Goal: Information Seeking & Learning: Learn about a topic

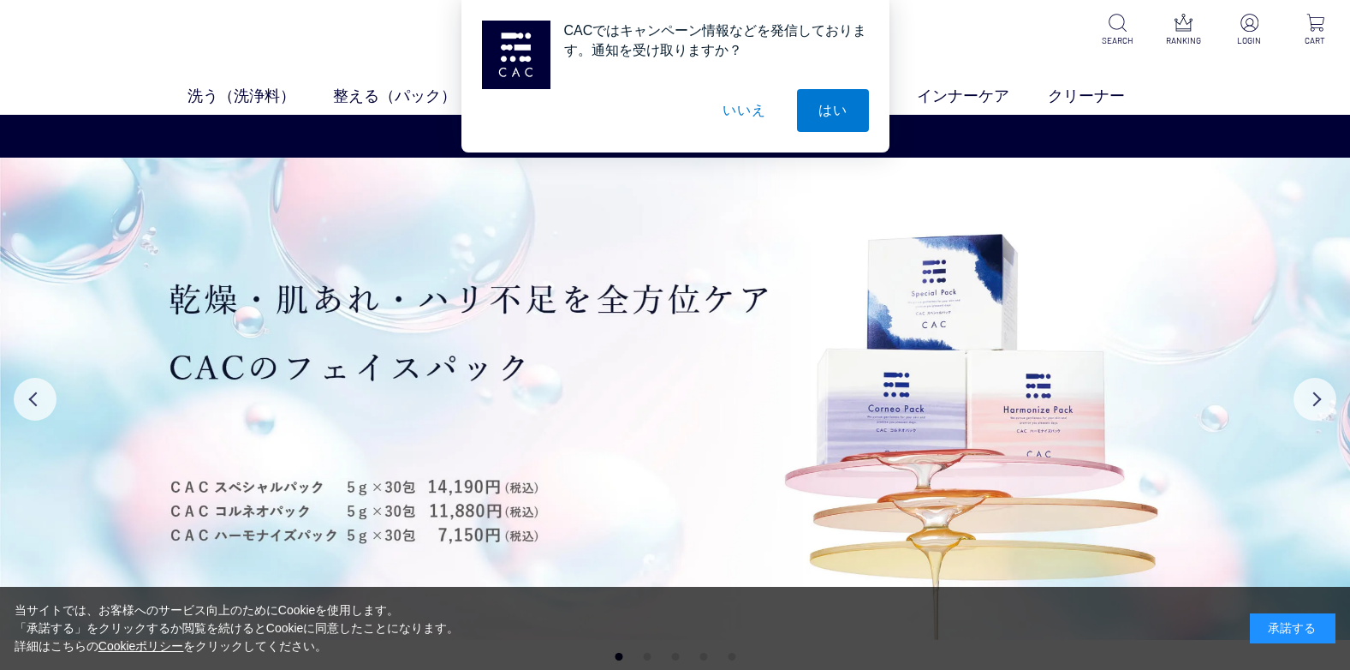
click at [763, 110] on button "いいえ" at bounding box center [744, 110] width 86 height 43
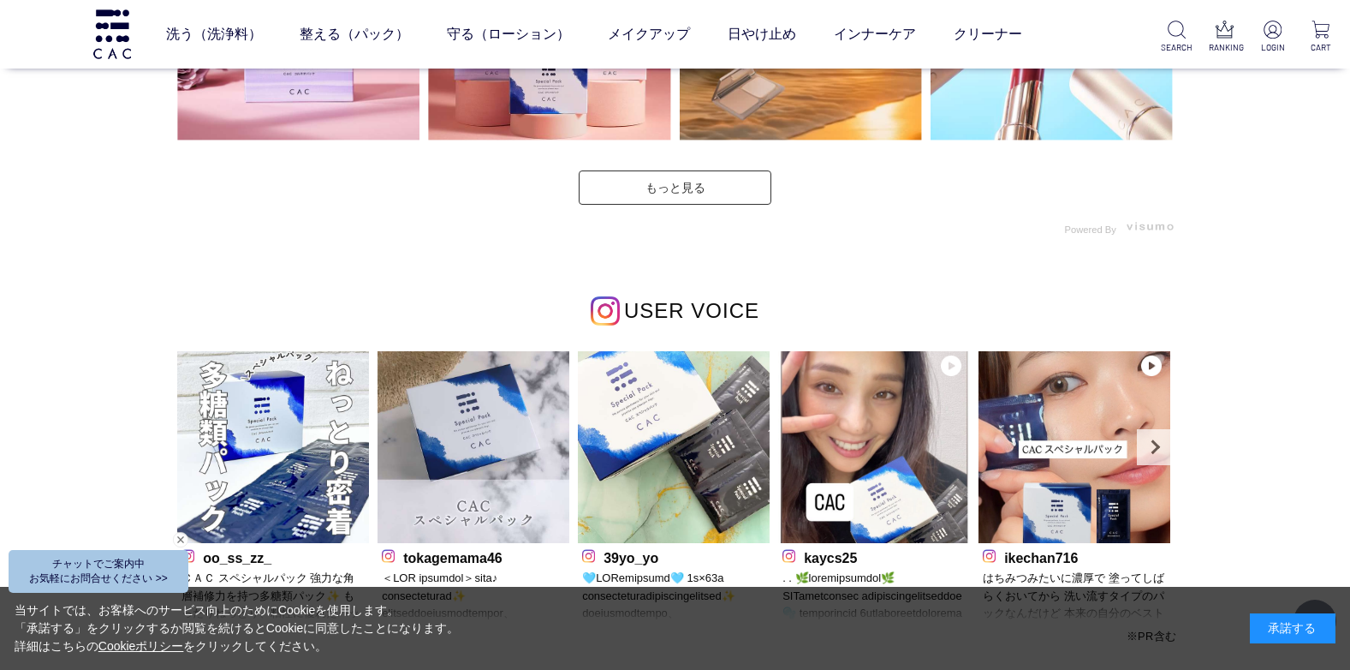
scroll to position [5051, 0]
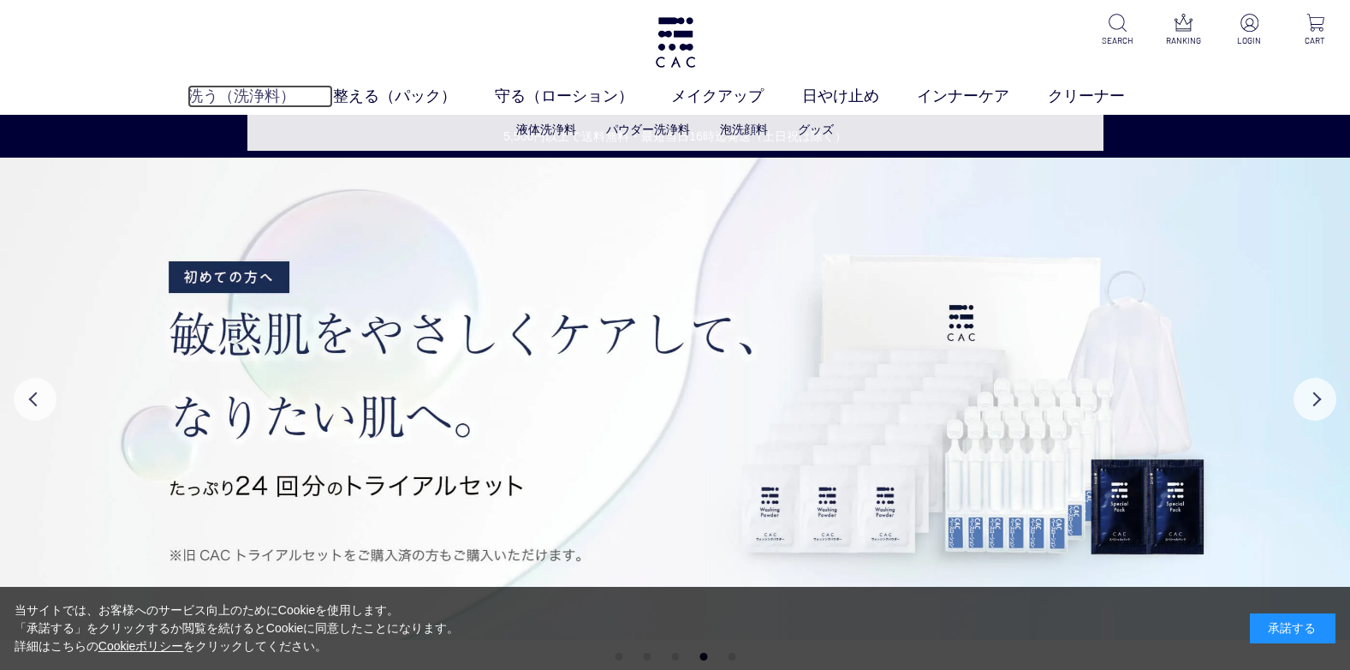
click at [251, 98] on link "洗う（洗浄料）" at bounding box center [260, 96] width 146 height 23
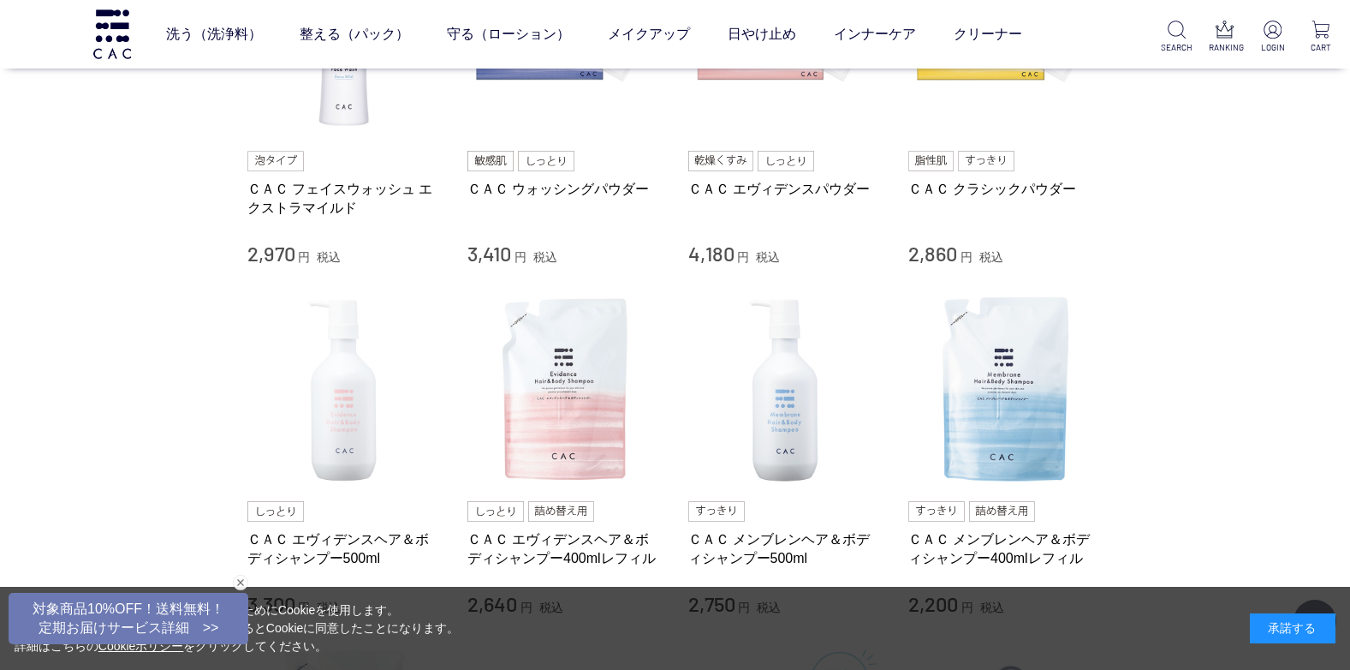
scroll to position [514, 0]
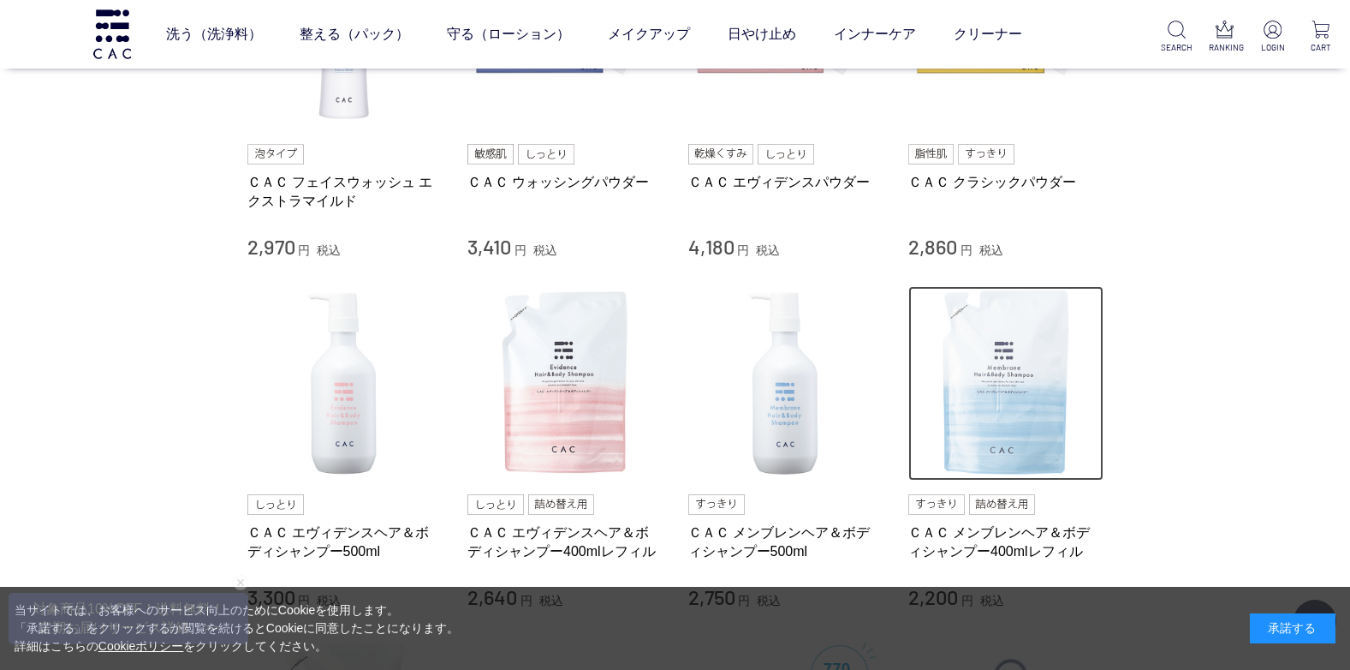
click at [931, 378] on img at bounding box center [1005, 383] width 195 height 195
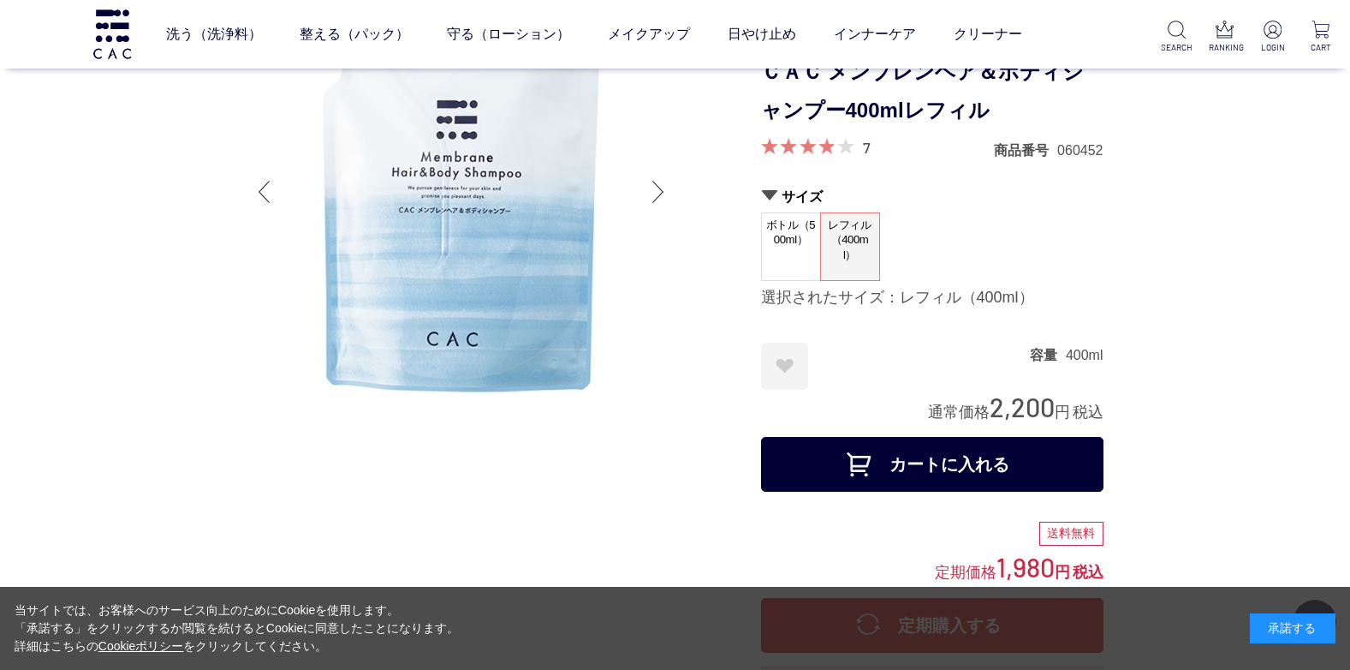
scroll to position [171, 0]
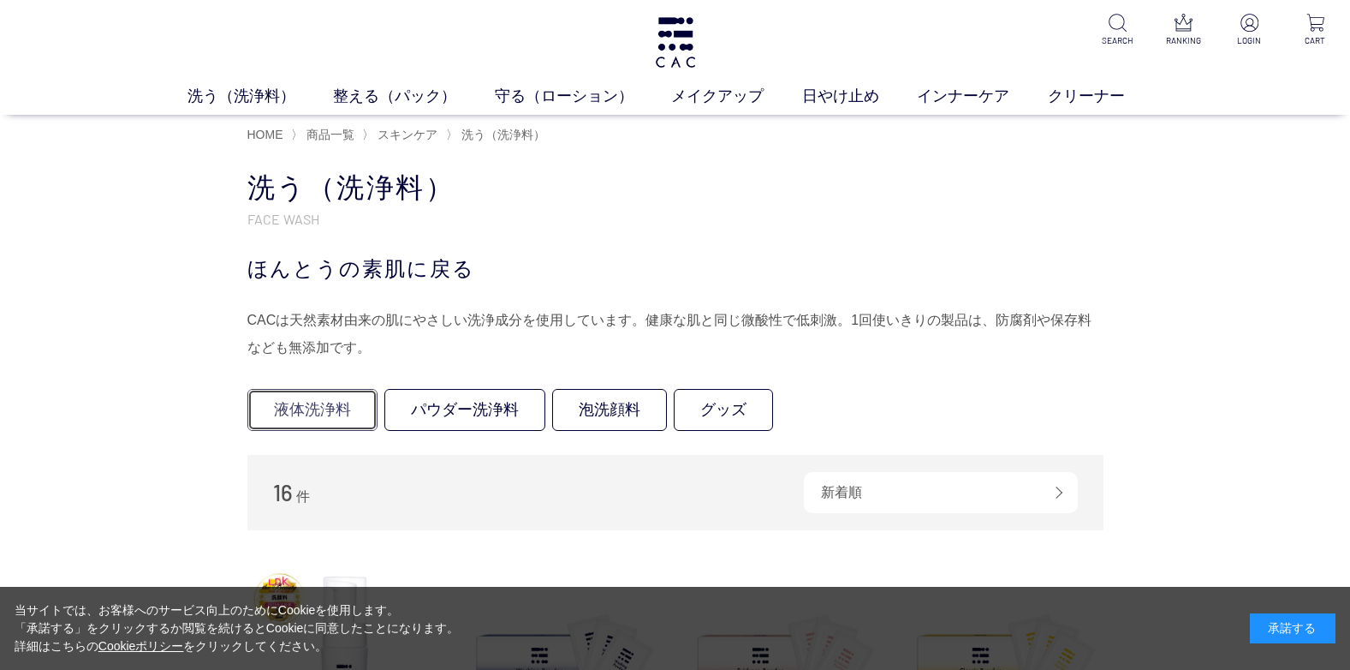
click at [301, 416] on link "液体洗浄料" at bounding box center [312, 410] width 130 height 42
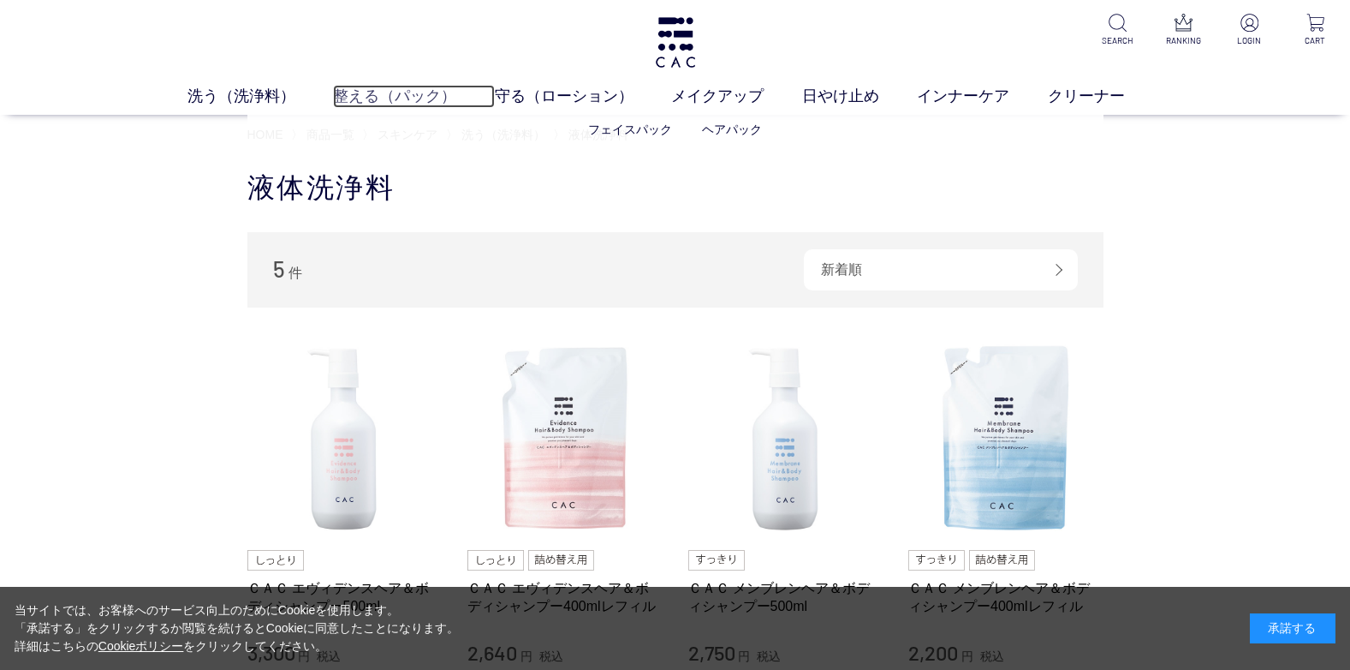
click at [409, 100] on link "整える（パック）" at bounding box center [414, 96] width 162 height 23
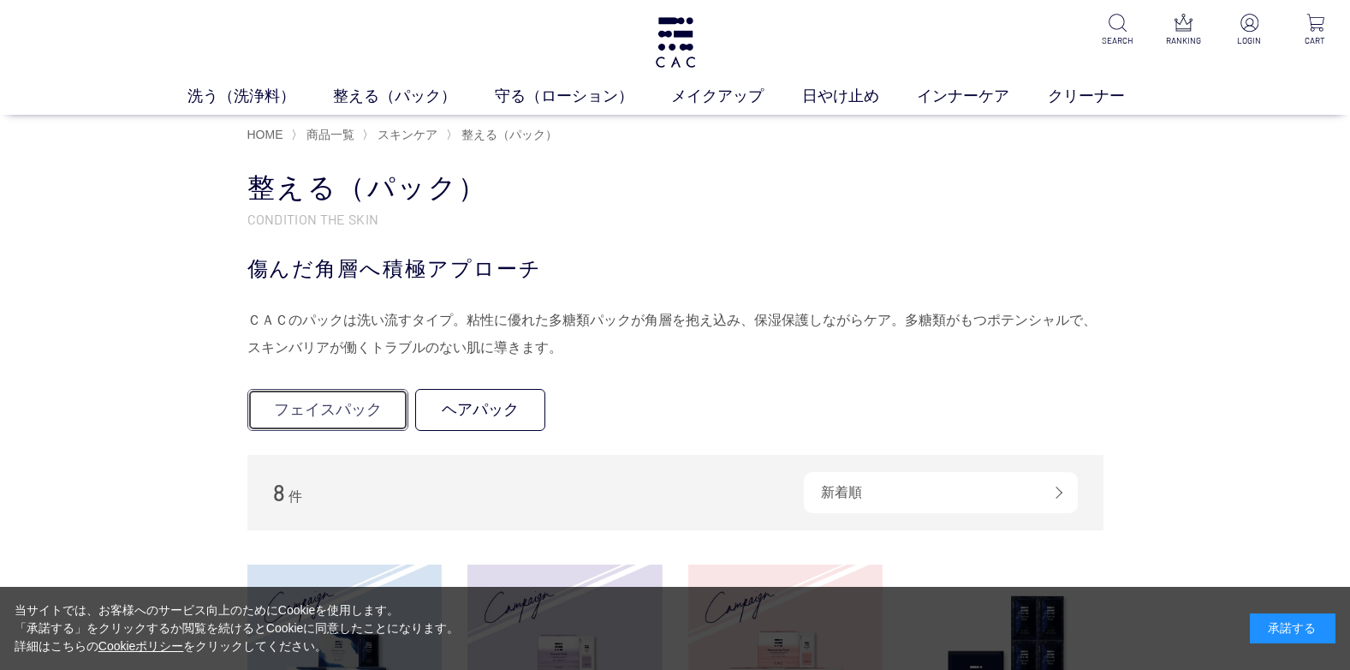
click at [388, 402] on link "フェイスパック" at bounding box center [327, 410] width 161 height 42
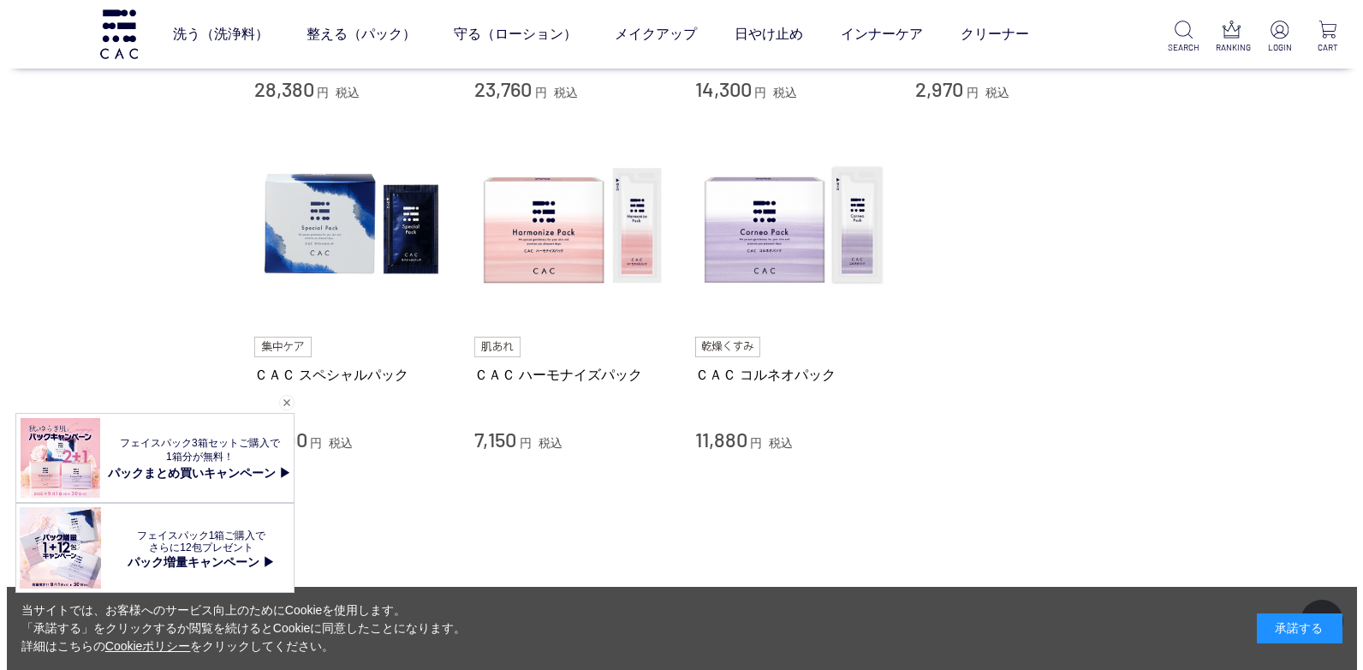
scroll to position [428, 0]
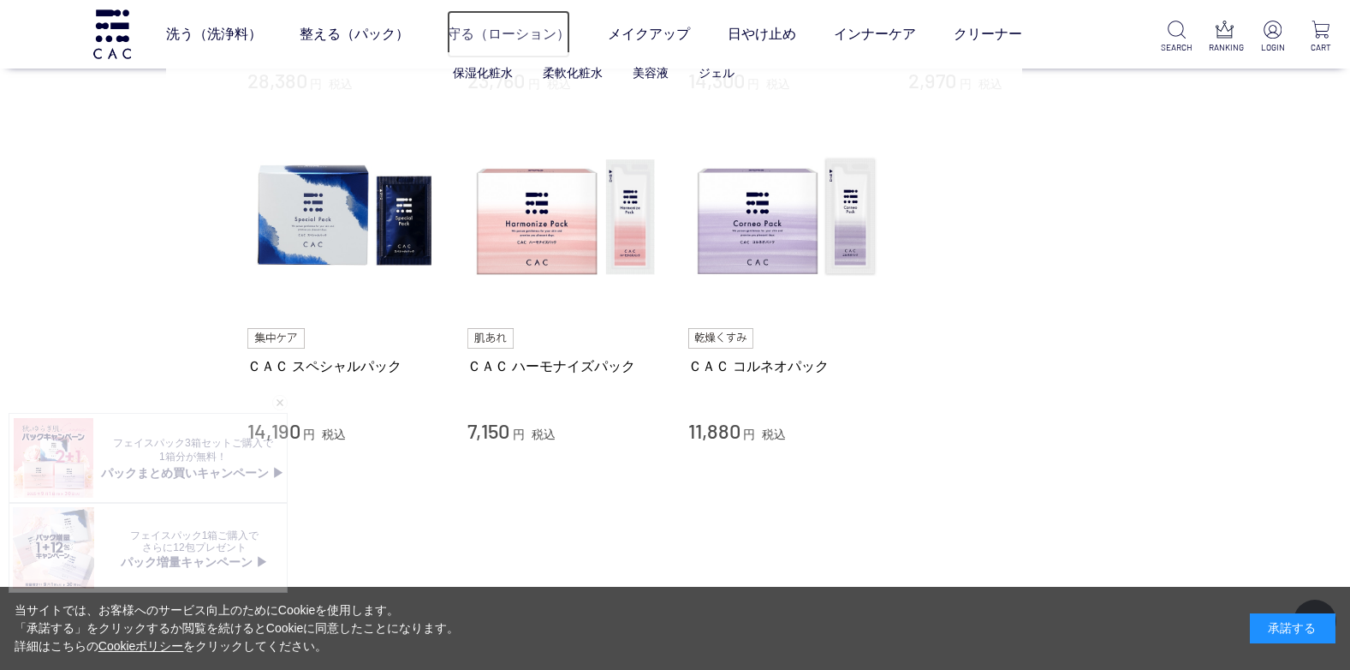
click at [486, 37] on link "守る（ローション）" at bounding box center [508, 34] width 123 height 48
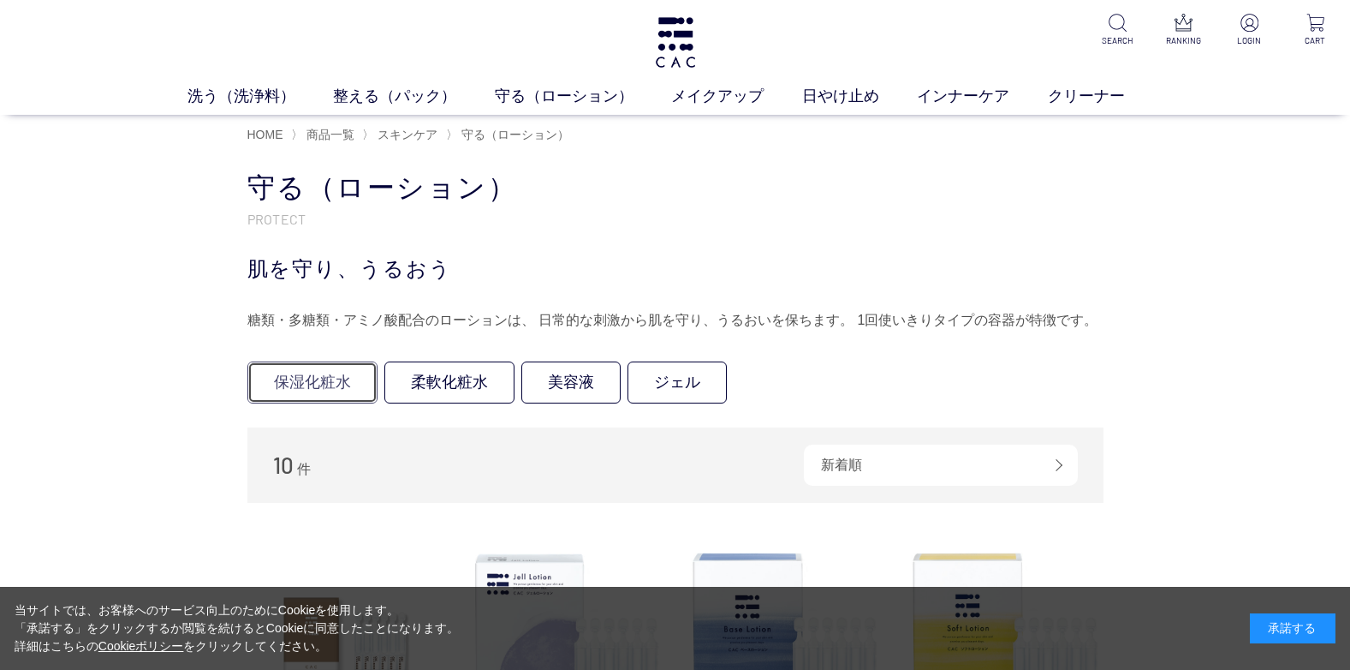
click at [362, 379] on link "保湿化粧水" at bounding box center [312, 382] width 130 height 42
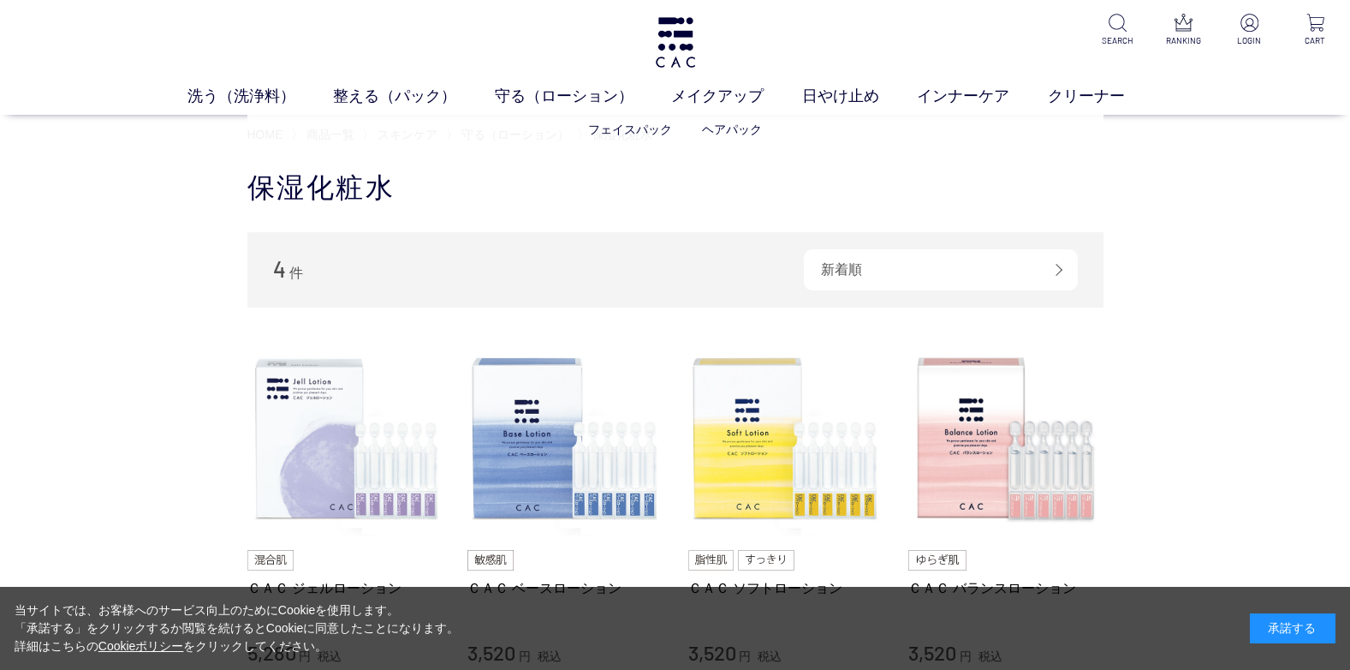
click at [376, 140] on ul "フェイスパック ヘアパック" at bounding box center [675, 130] width 856 height 42
click at [638, 129] on link "柔軟化粧水" at bounding box center [654, 129] width 60 height 14
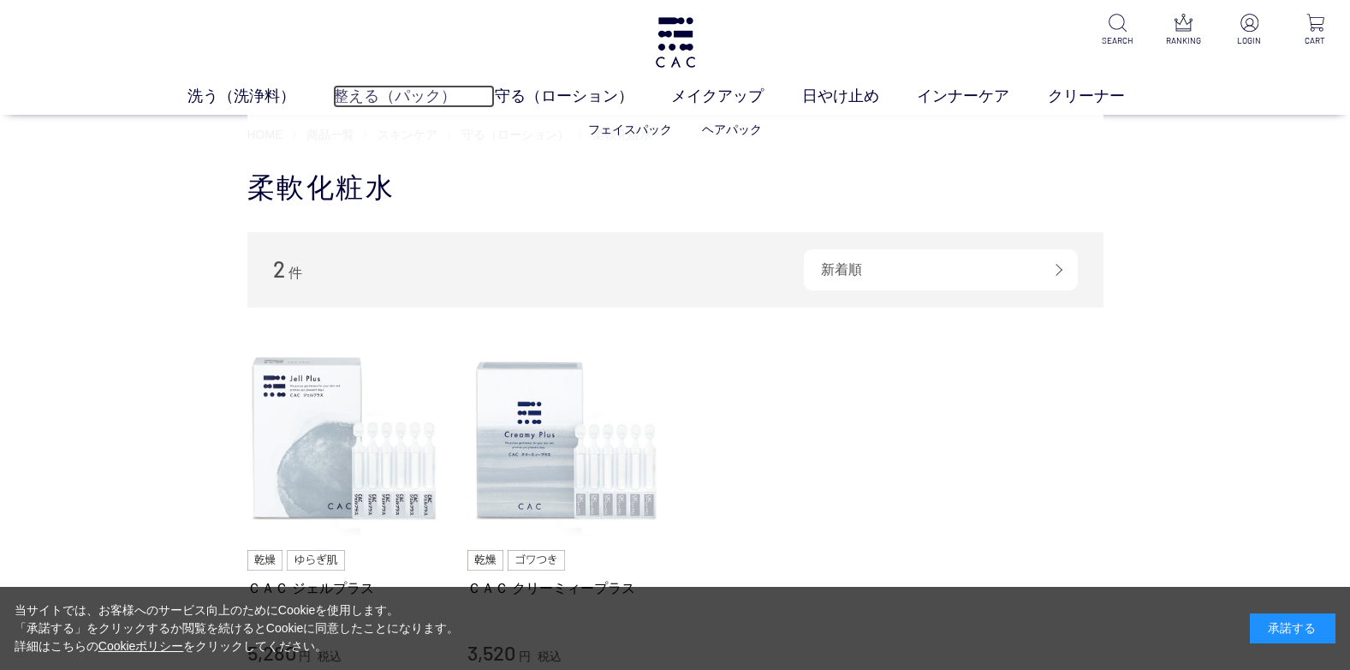
click at [431, 94] on link "整える（パック）" at bounding box center [414, 96] width 162 height 23
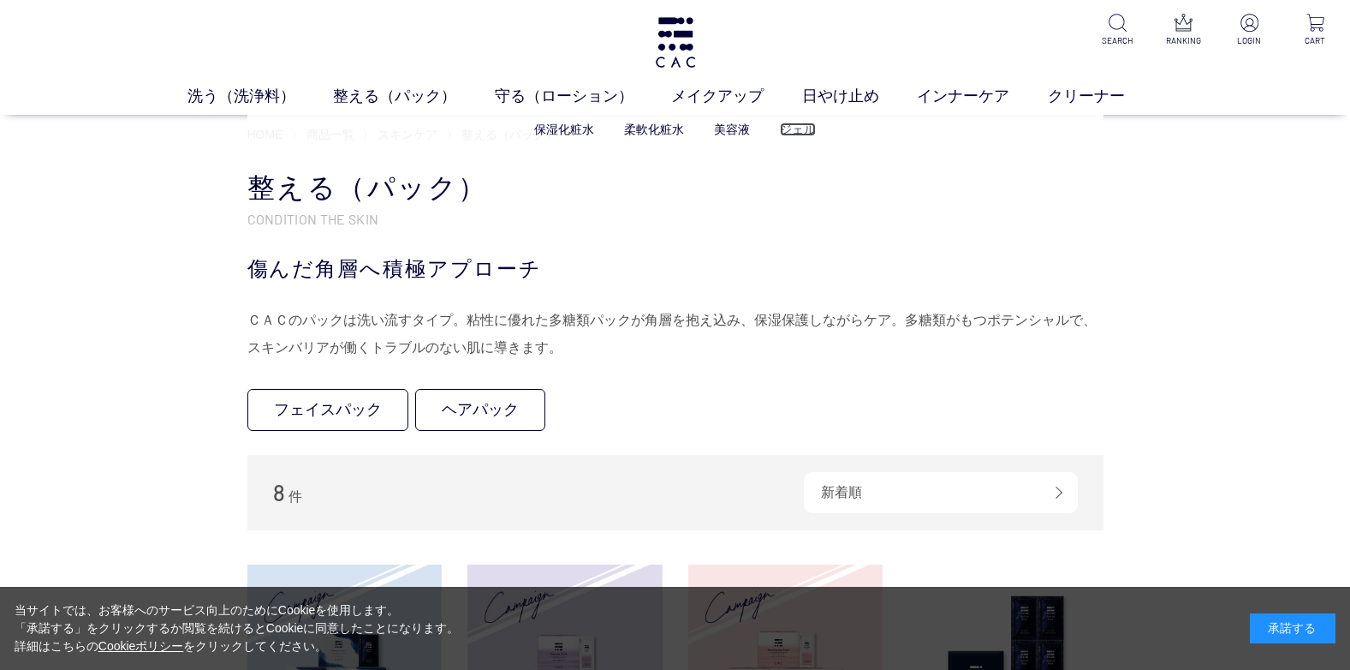
click at [785, 131] on link "ジェル" at bounding box center [798, 129] width 36 height 14
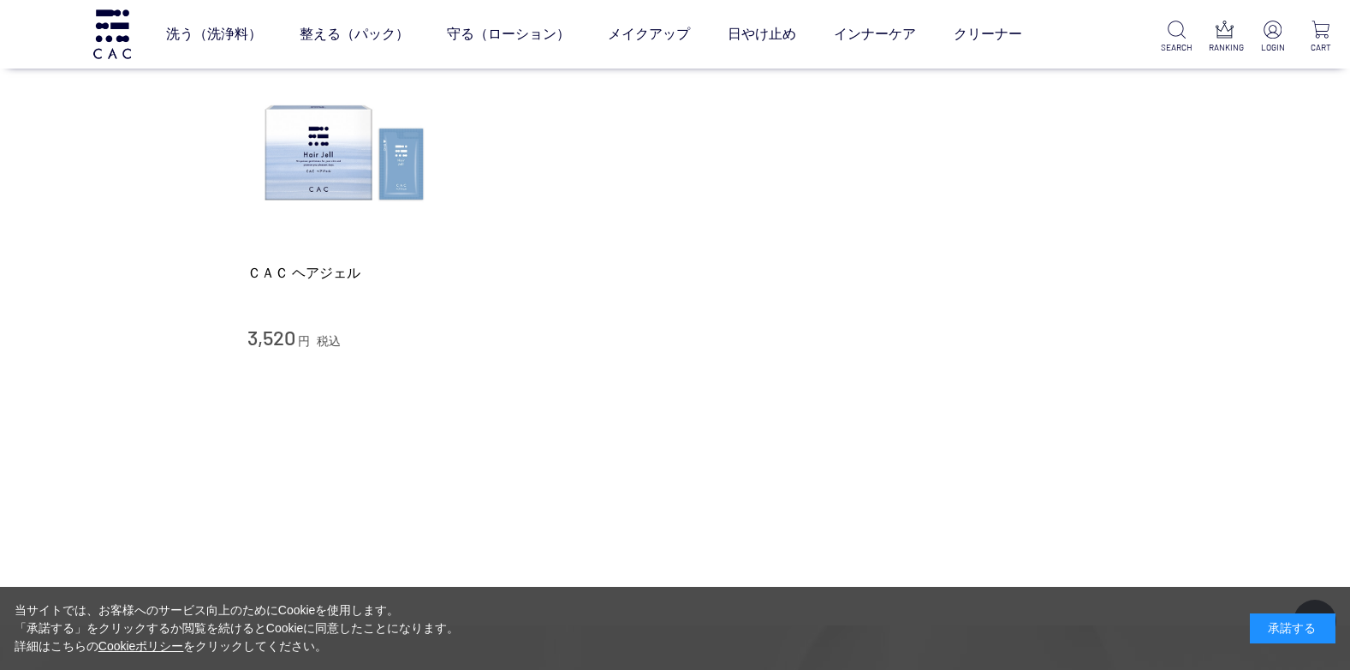
scroll to position [86, 0]
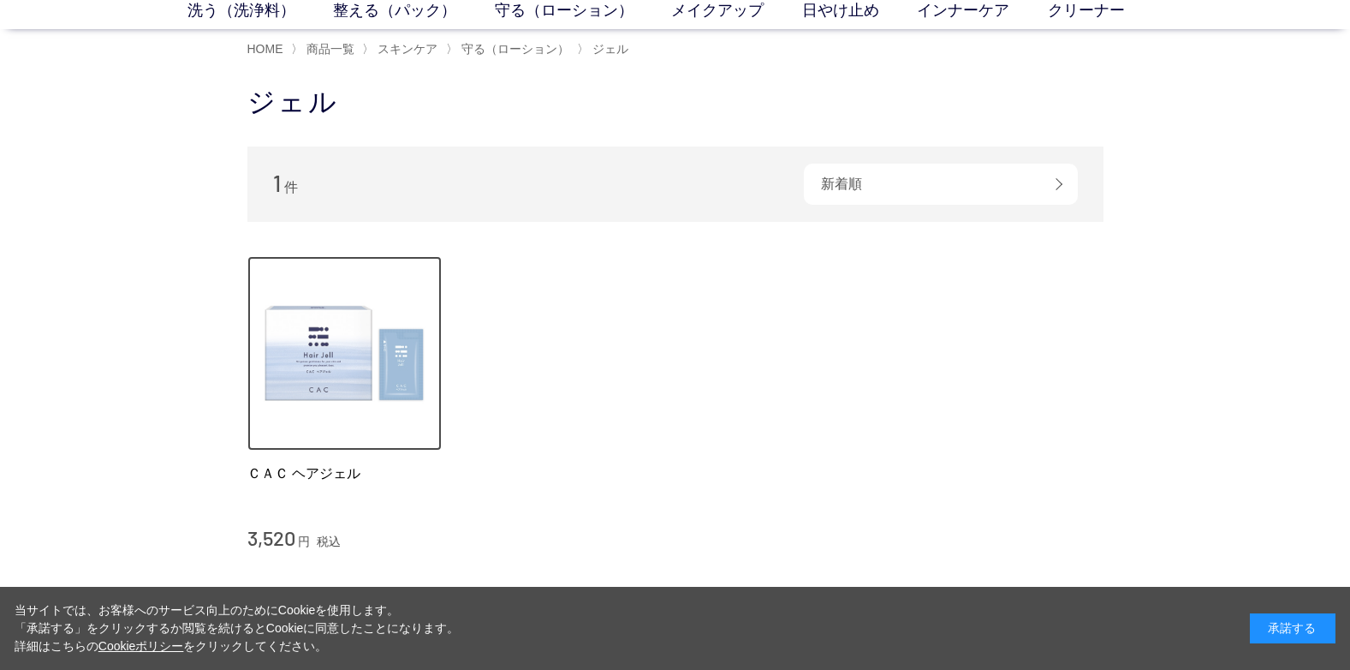
click at [389, 377] on img at bounding box center [344, 353] width 195 height 195
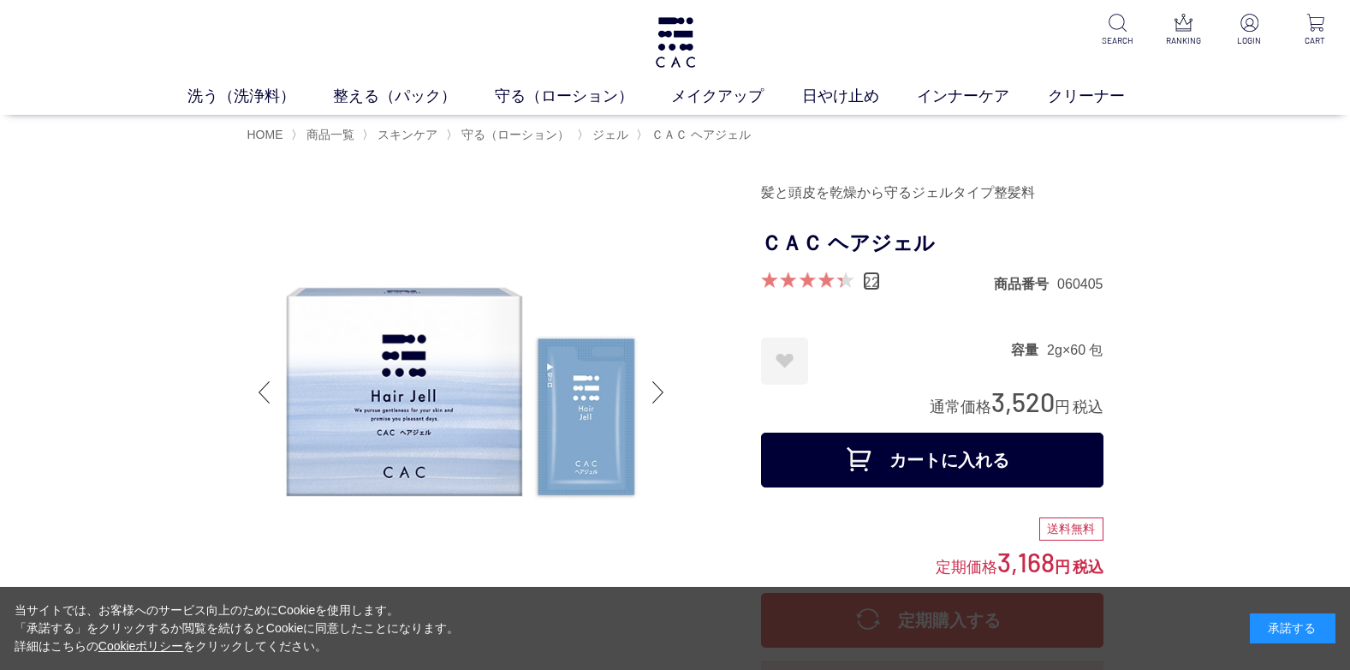
click at [873, 278] on link "22" at bounding box center [871, 280] width 17 height 19
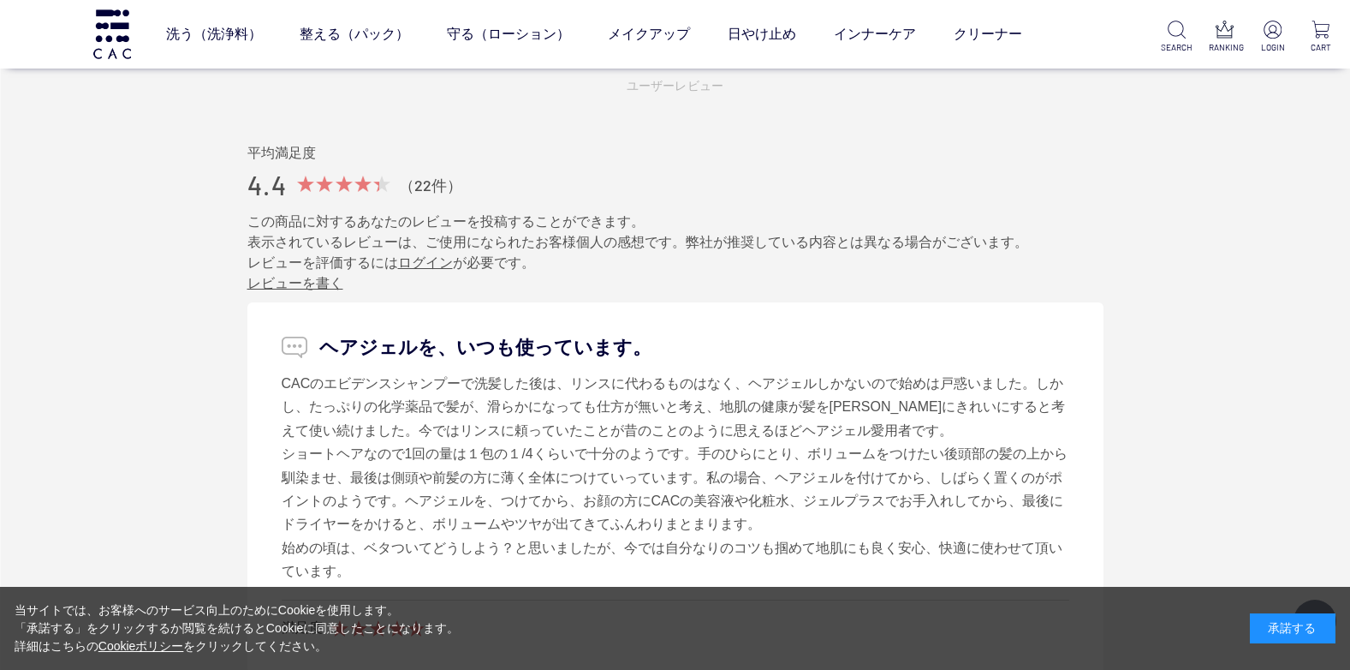
scroll to position [1627, 0]
